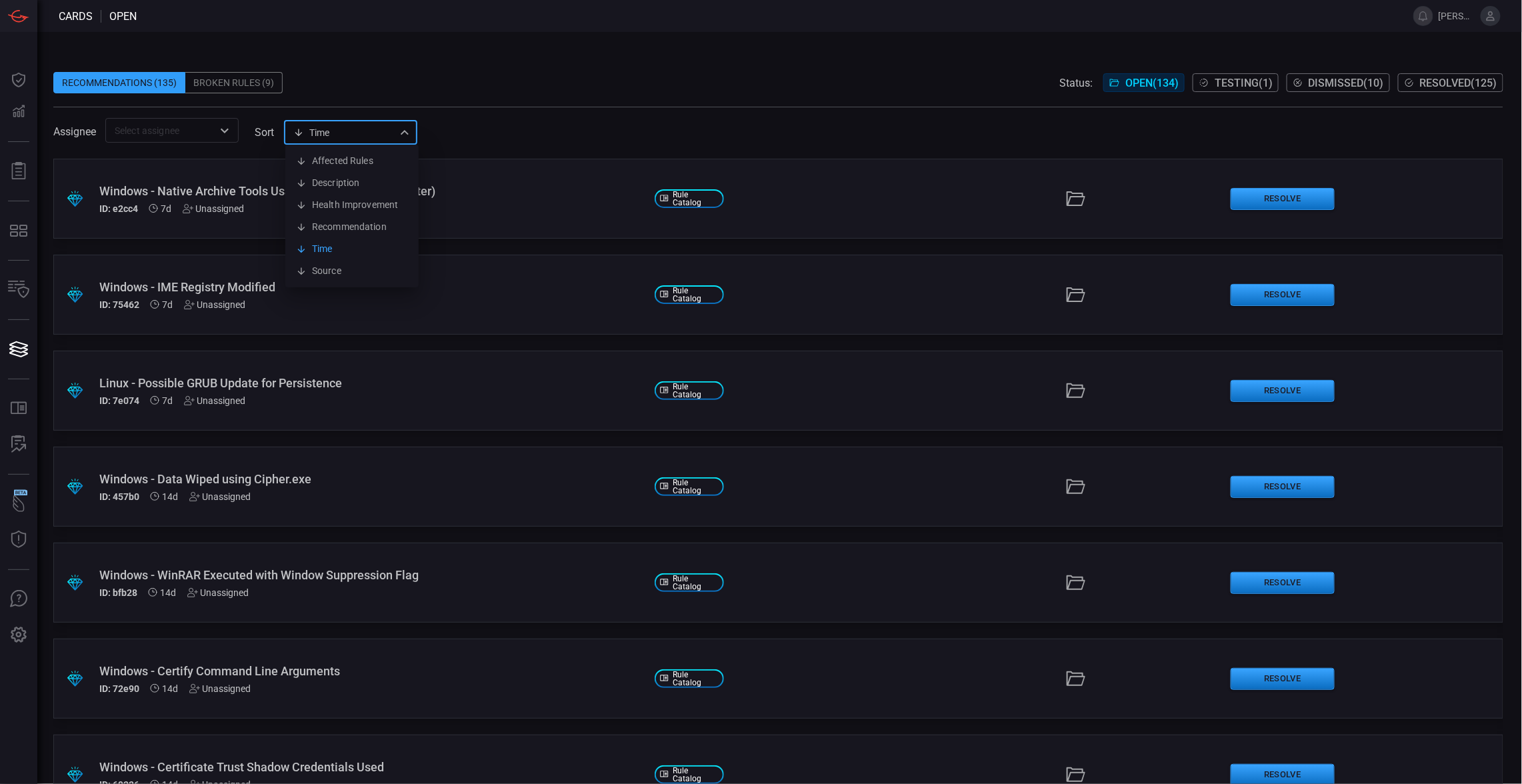
click at [402, 138] on div "Time visibleUpdateTime Affected Rules Description Health Improvement Recommenda…" at bounding box center [351, 132] width 133 height 25
click at [378, 196] on li "Health Improvement" at bounding box center [352, 204] width 133 height 22
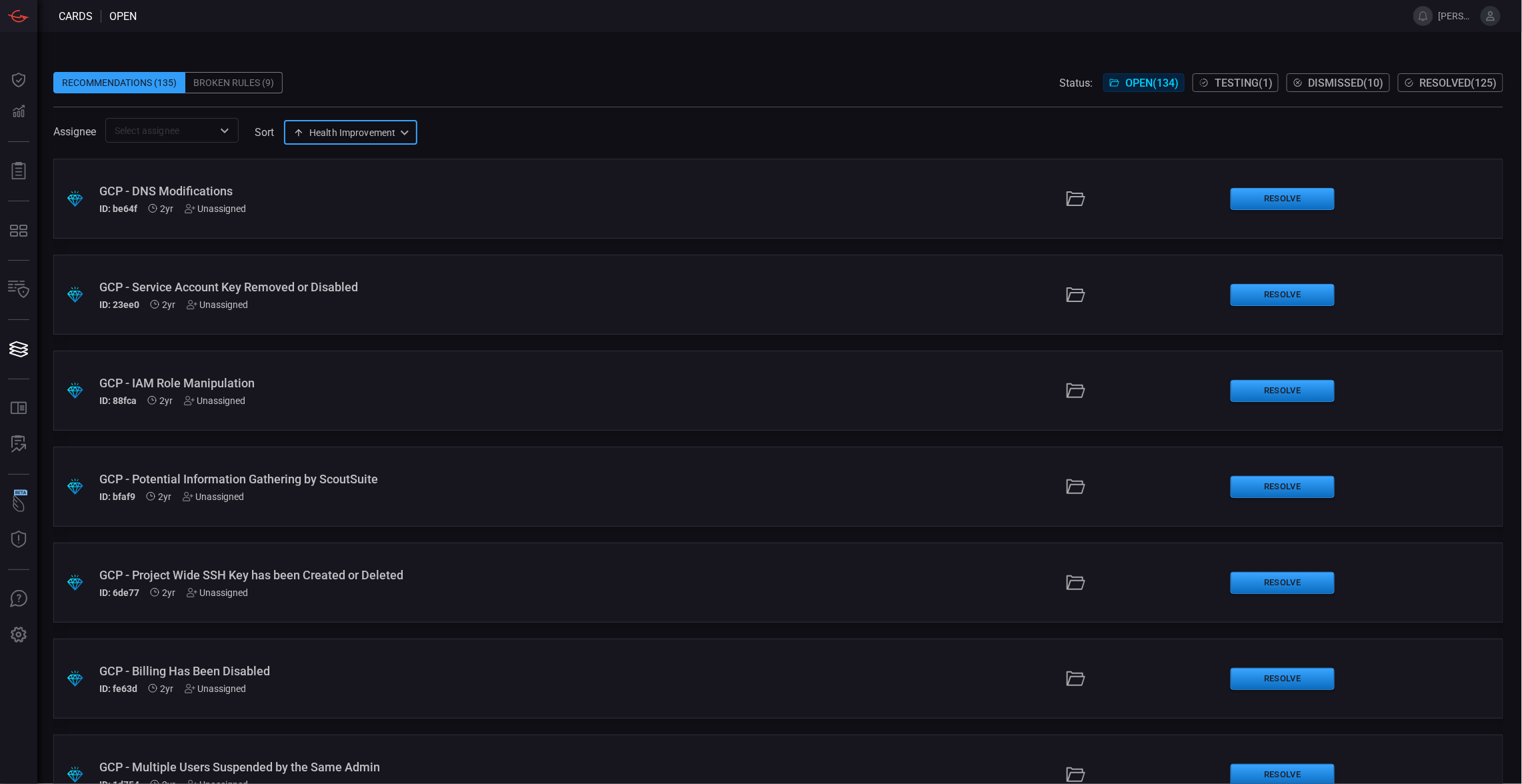
click at [395, 134] on div "Health Improvement healthImprovement ​" at bounding box center [351, 132] width 133 height 25
click at [373, 208] on li "Health Improvement" at bounding box center [352, 204] width 133 height 22
click at [411, 138] on div "Health Improvement healthImprovement Affected Rules Description Health Improvem…" at bounding box center [351, 132] width 133 height 25
click at [378, 160] on li "Affected Rules" at bounding box center [352, 160] width 133 height 22
type input "affectedRules"
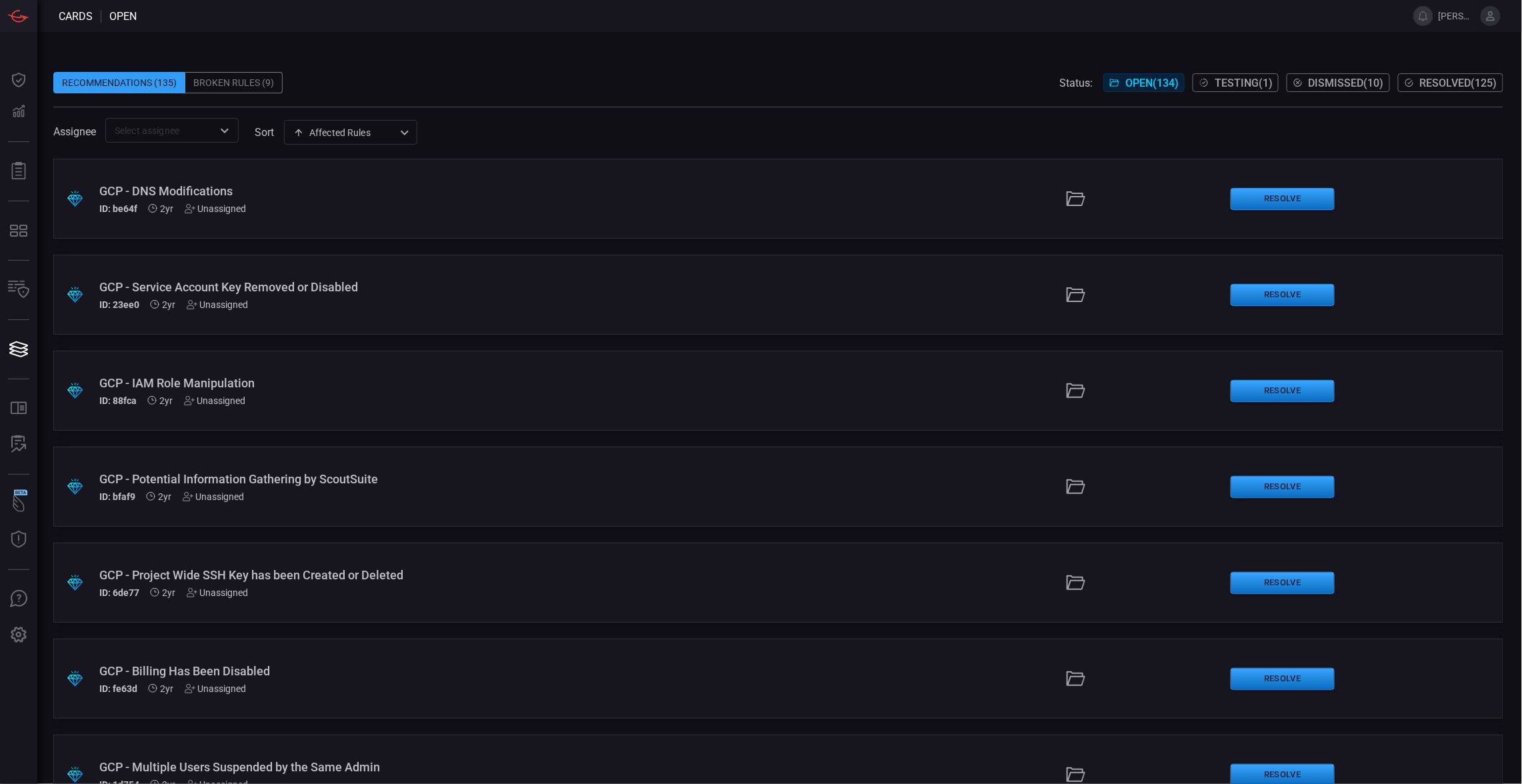
click at [247, 79] on div "Broken Rules (9)" at bounding box center [233, 82] width 97 height 21
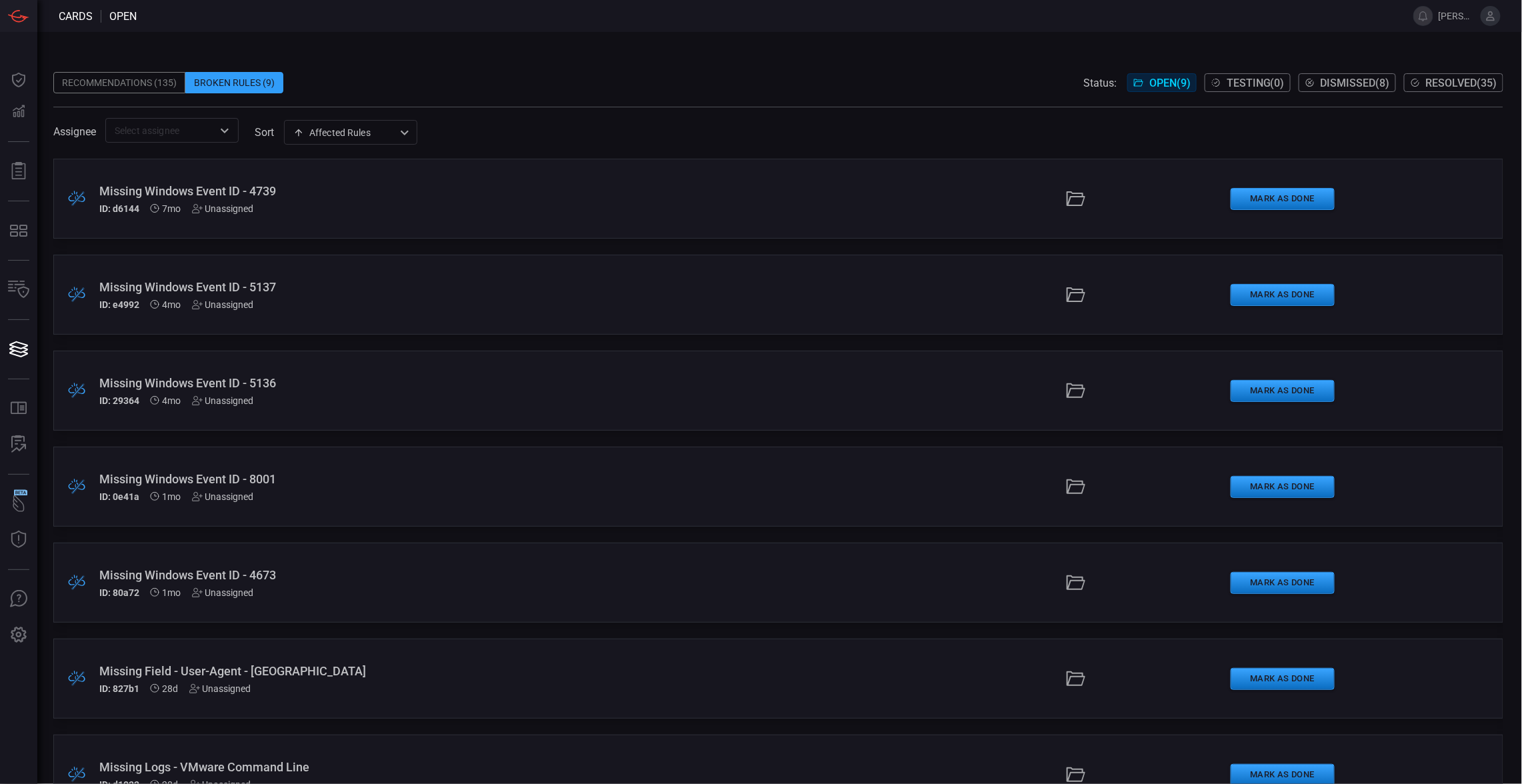
click at [390, 202] on div "Missing Windows Event ID - 4739 ID: d6144 7mo Unassigned" at bounding box center [371, 199] width 545 height 30
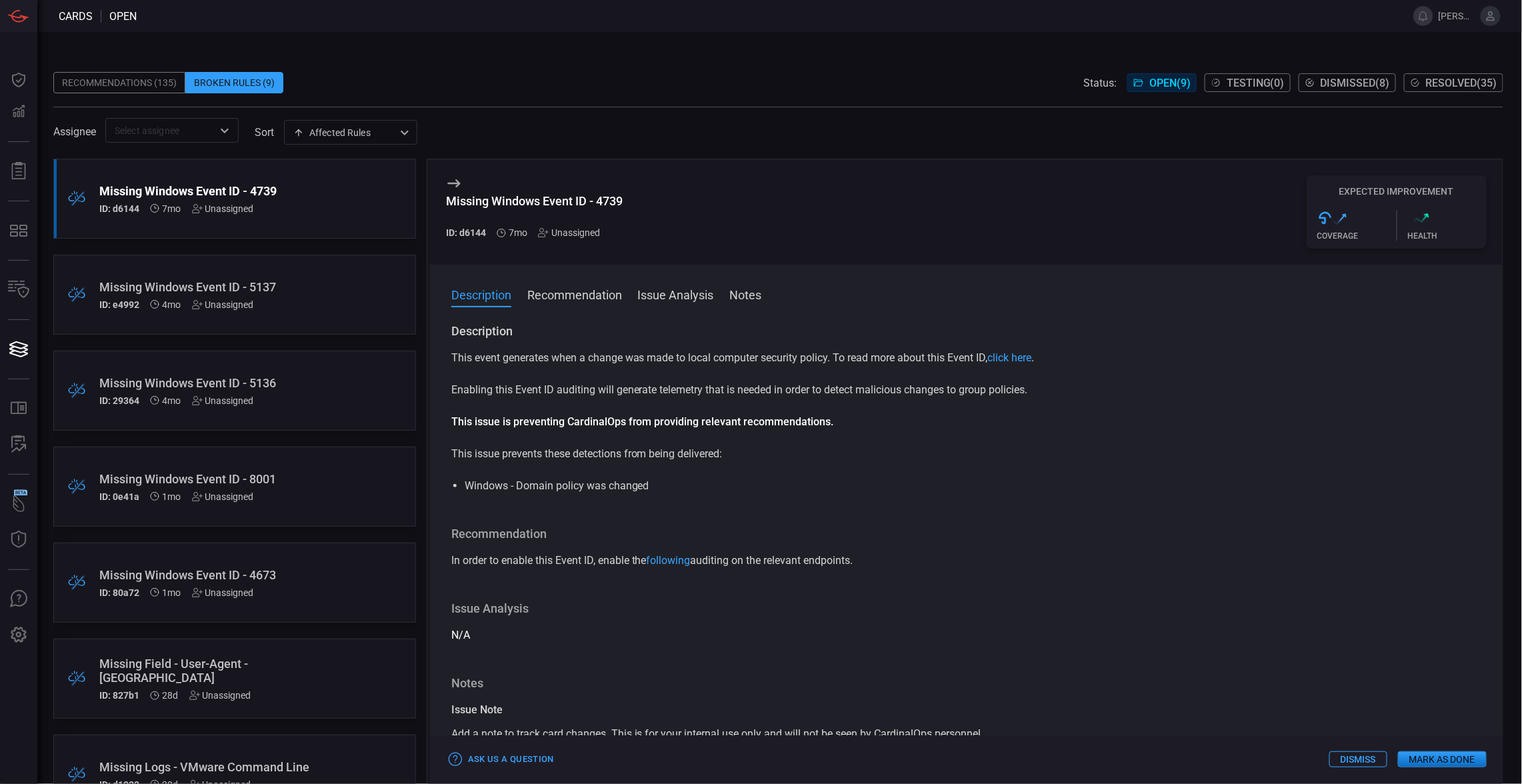
click at [1411, 221] on icon ".graph_up{fill:url(#graph-gradient-up);}" at bounding box center [1419, 220] width 24 height 16
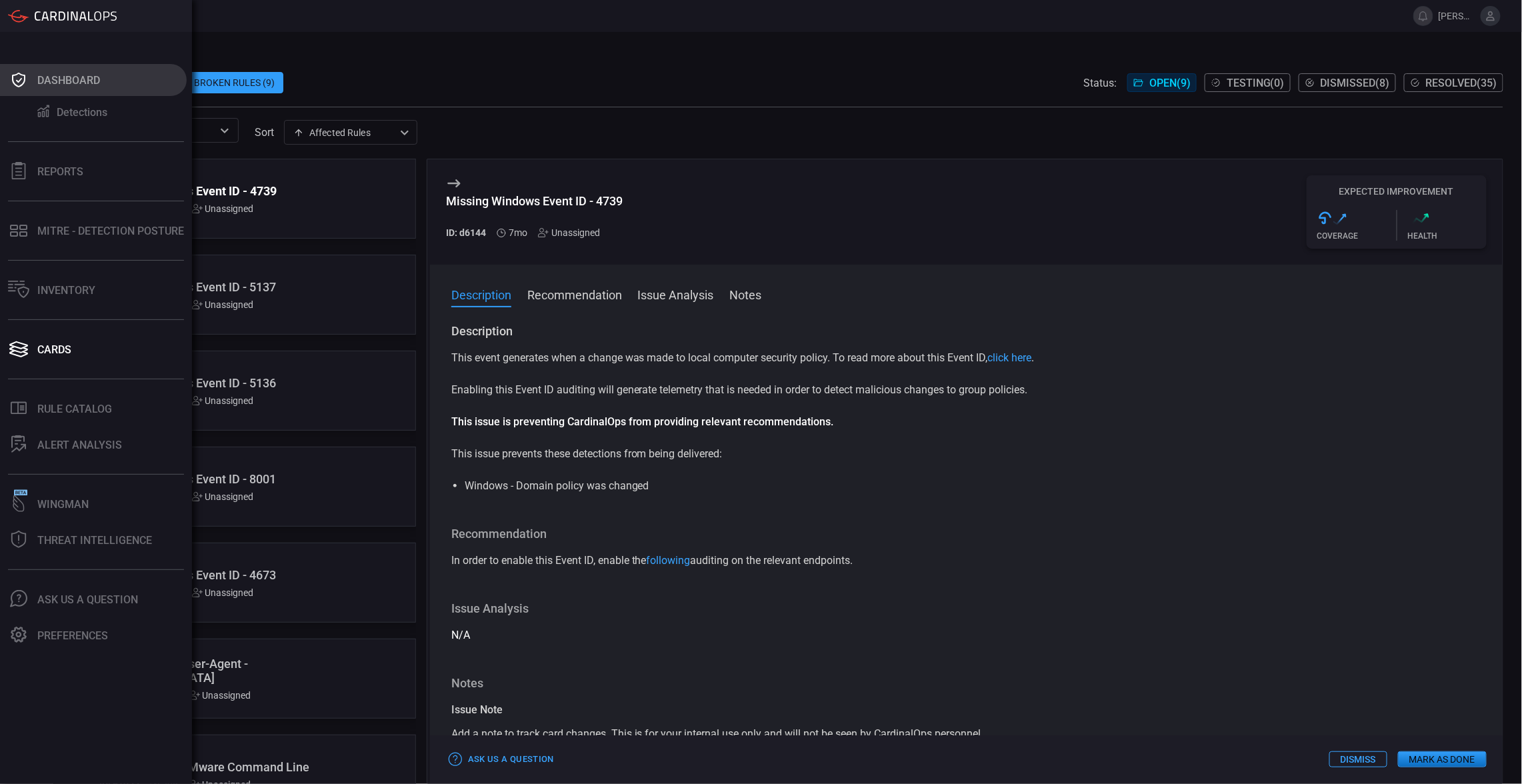
click at [23, 76] on icon at bounding box center [18, 80] width 21 height 18
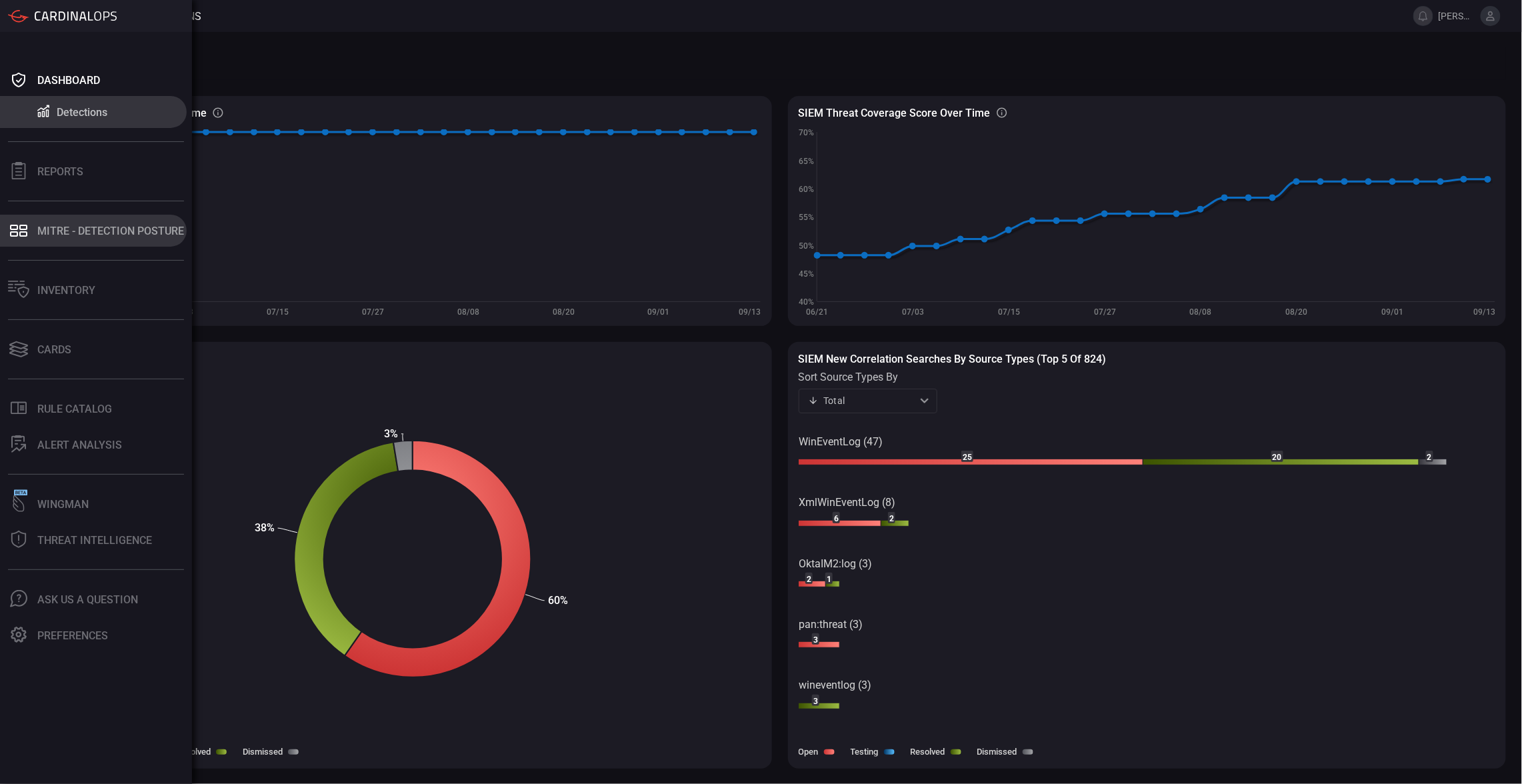
click at [71, 236] on div "MITRE - Detection Posture" at bounding box center [111, 231] width 146 height 12
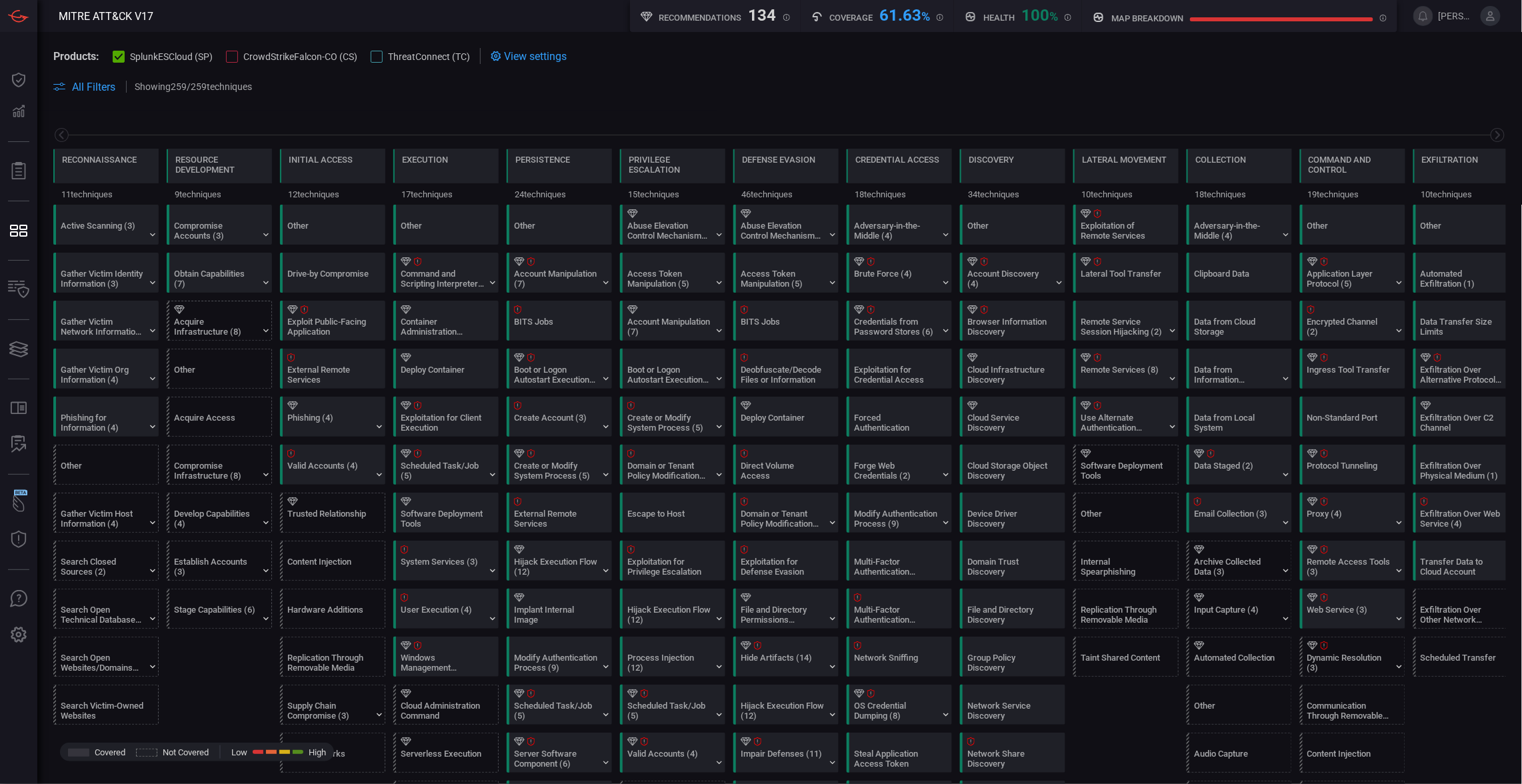
scroll to position [0, 145]
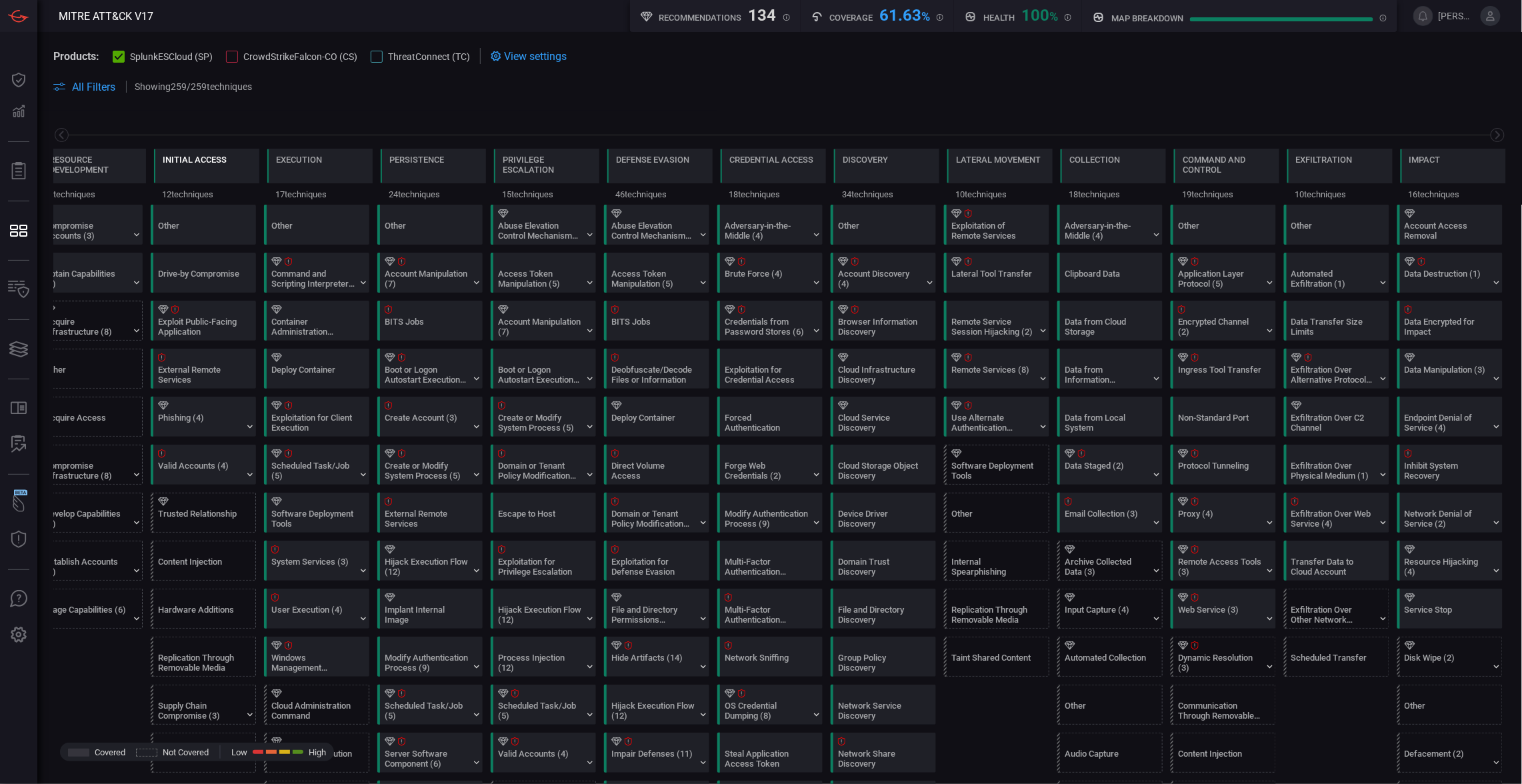
type button "/mitremap"
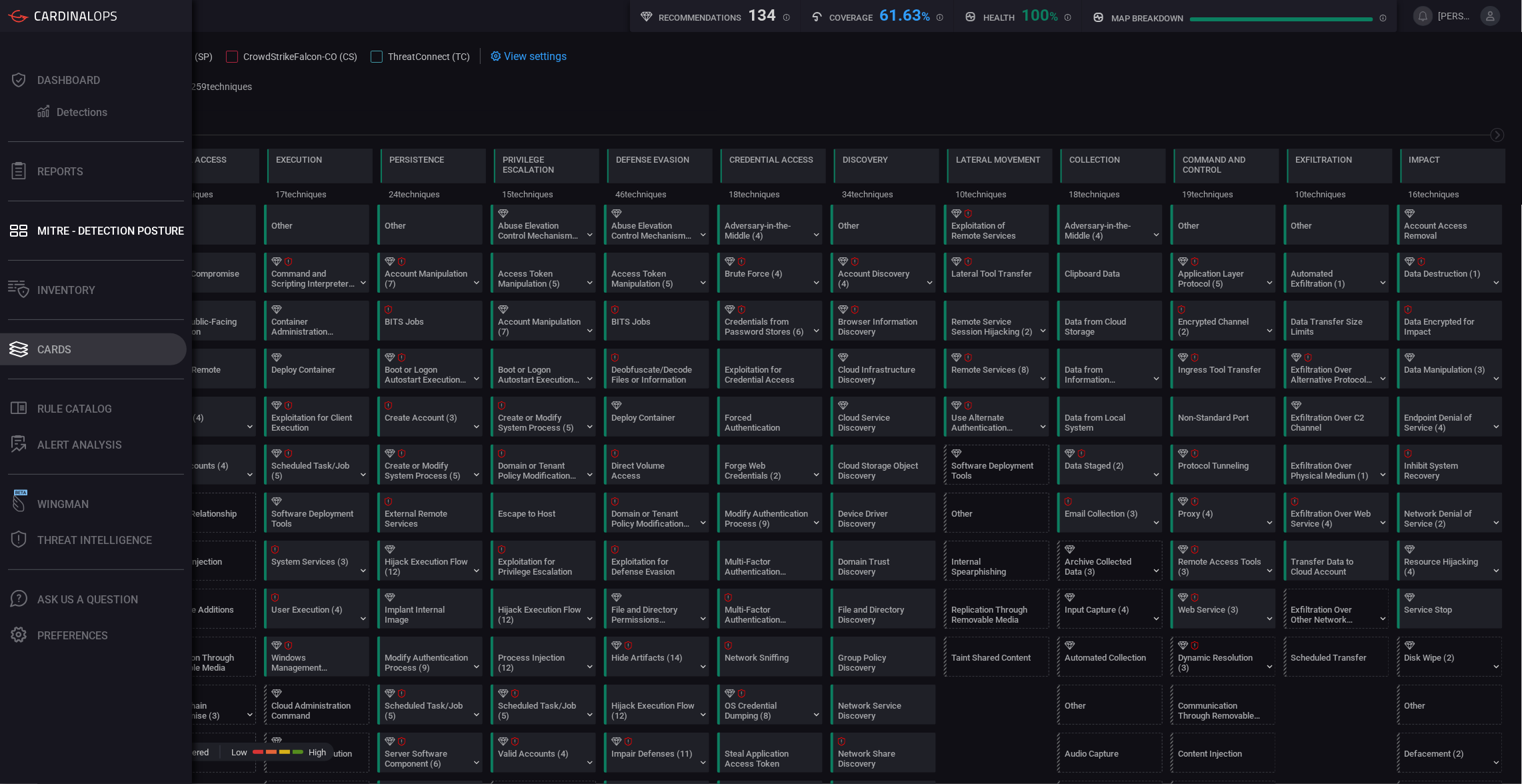
click at [43, 343] on div "Cards" at bounding box center [54, 349] width 34 height 12
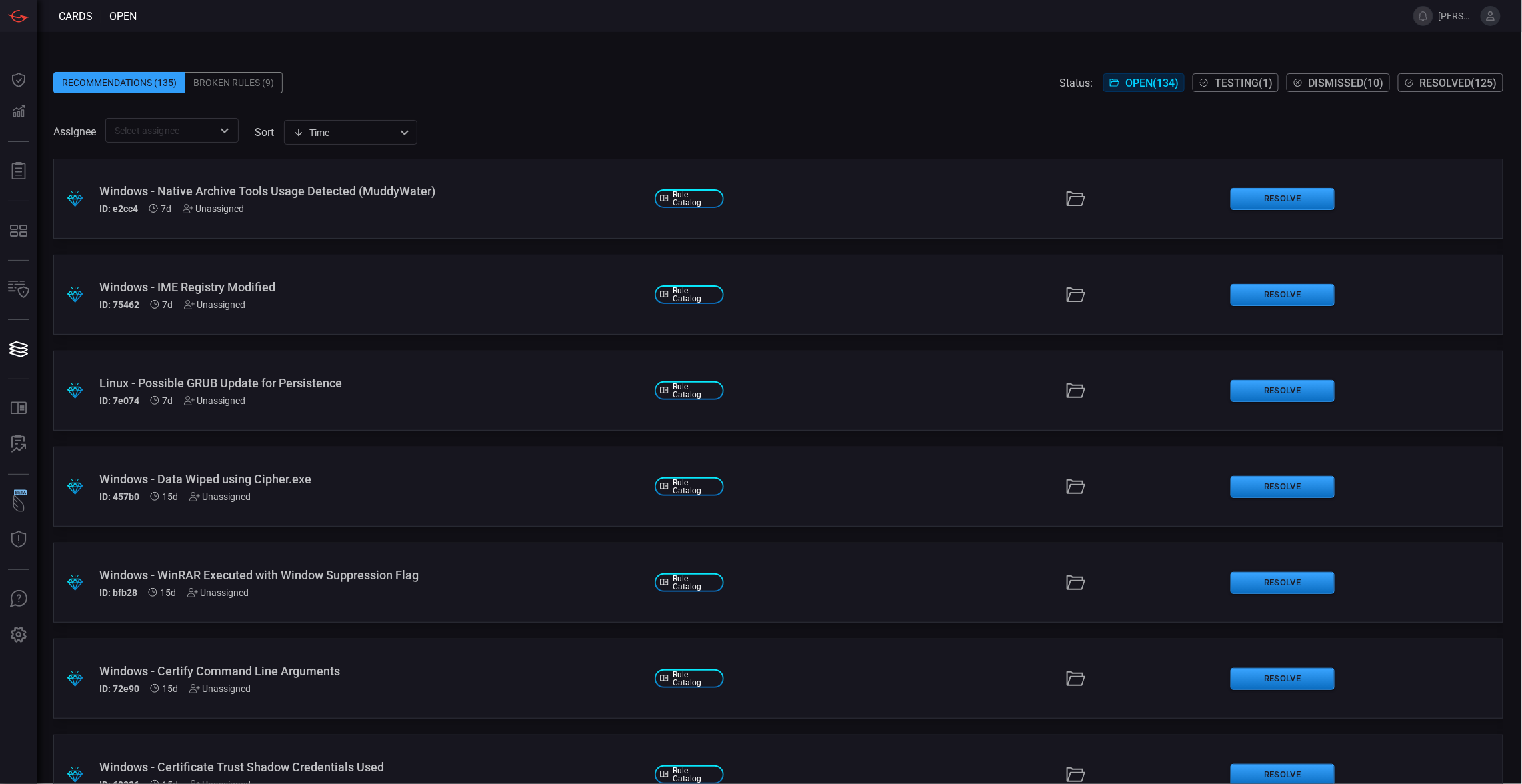
type button "/cards"
